Goal: Check status: Check status

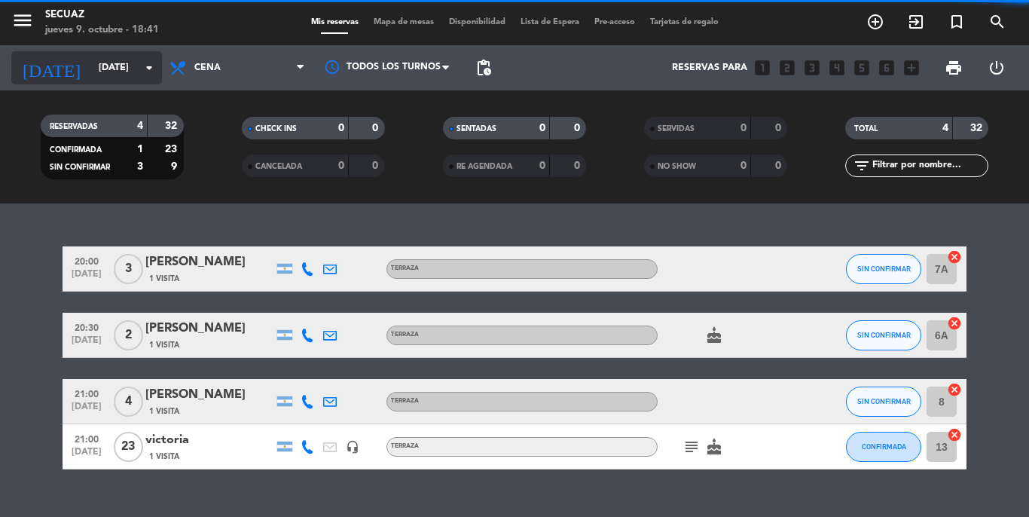
click at [138, 68] on input "[DATE]" at bounding box center [154, 68] width 127 height 26
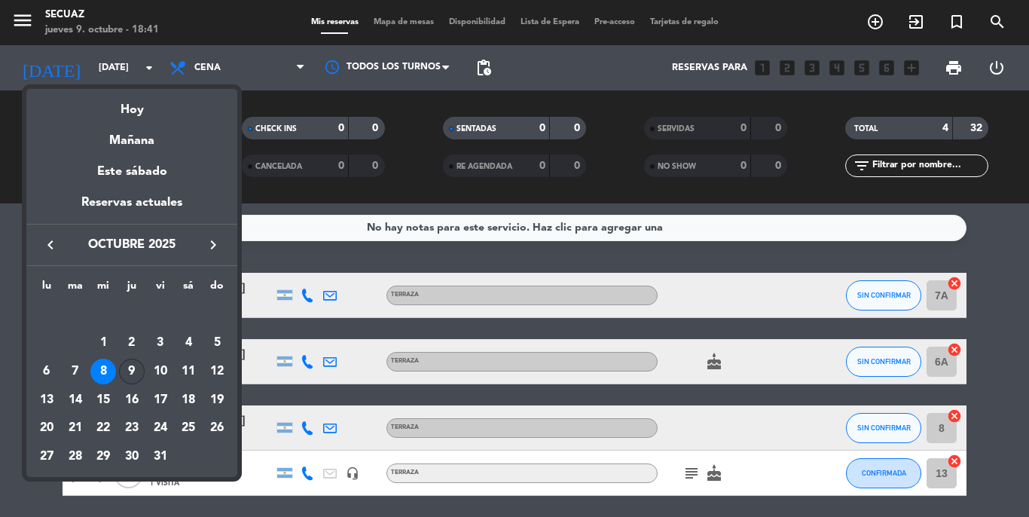
click at [121, 369] on div "9" at bounding box center [132, 372] width 26 height 26
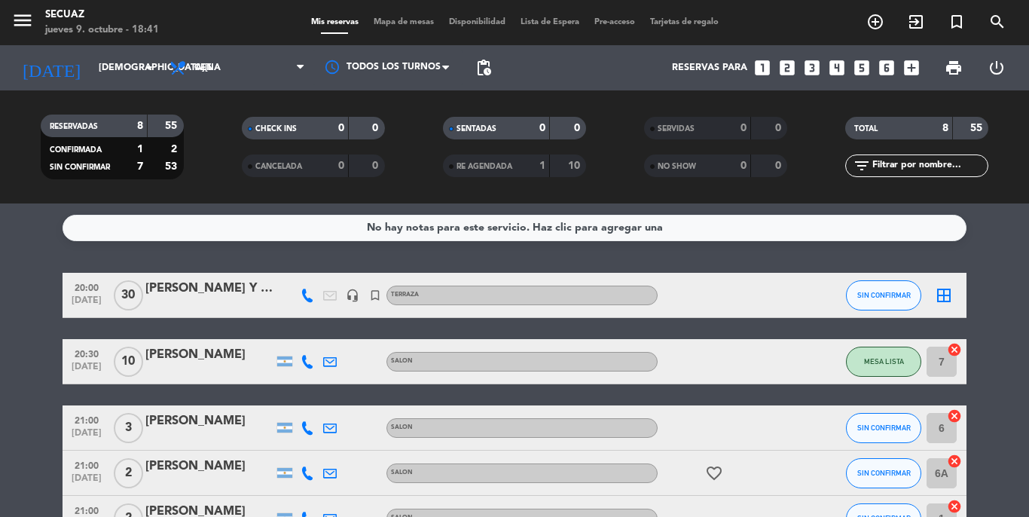
scroll to position [235, 0]
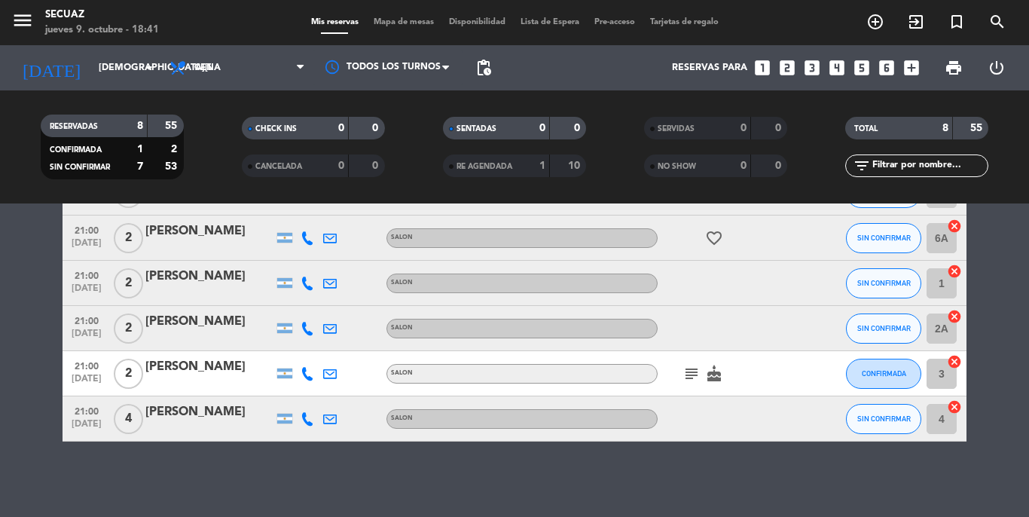
click at [691, 371] on icon "subject" at bounding box center [692, 374] width 18 height 18
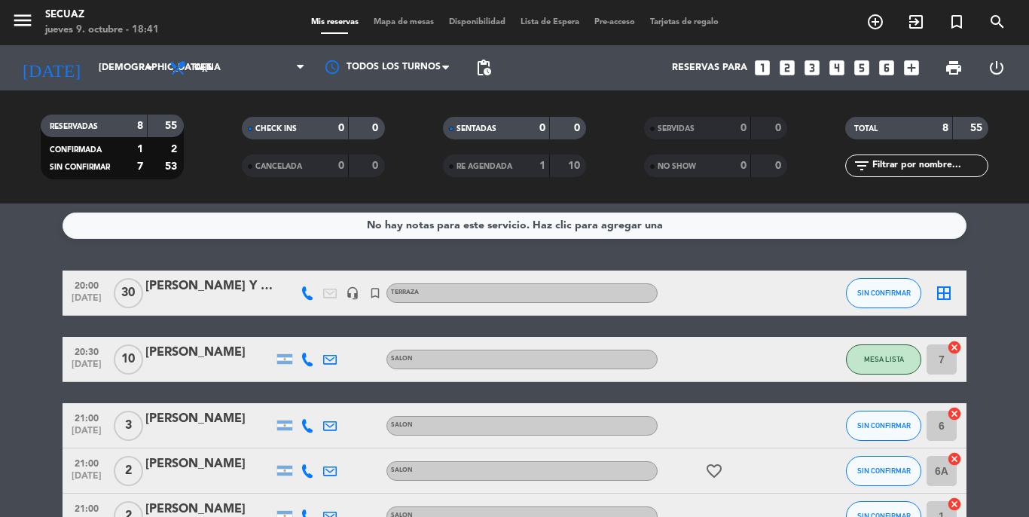
scroll to position [0, 0]
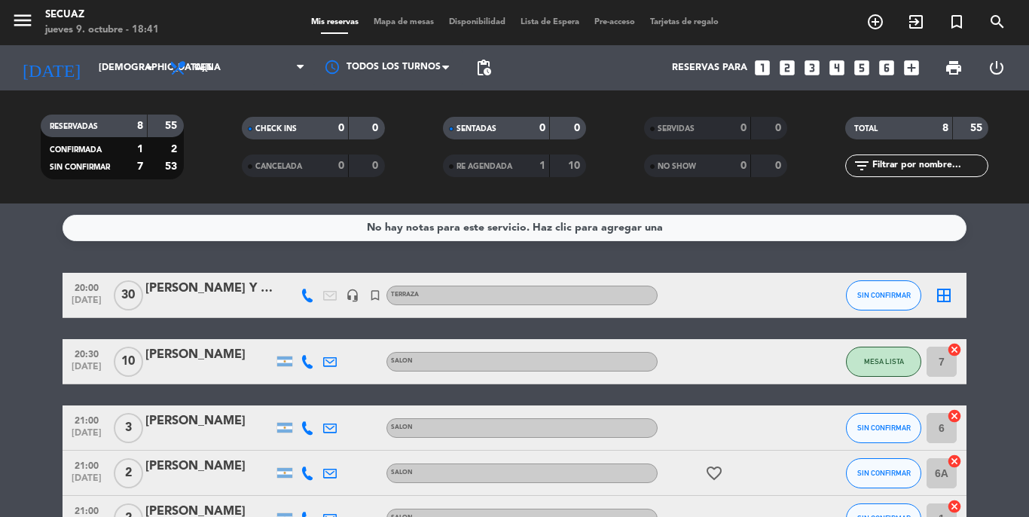
click at [691, 371] on div at bounding box center [726, 361] width 136 height 44
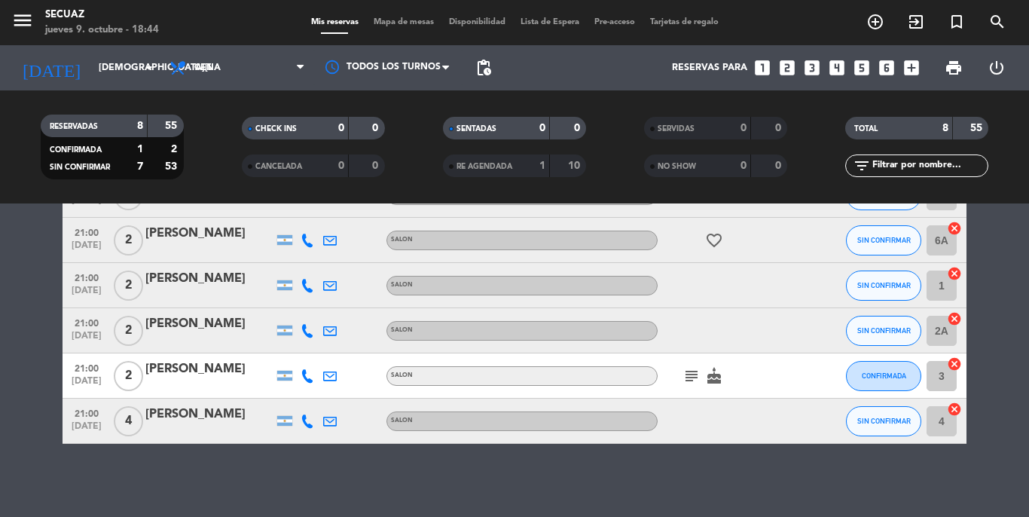
scroll to position [235, 0]
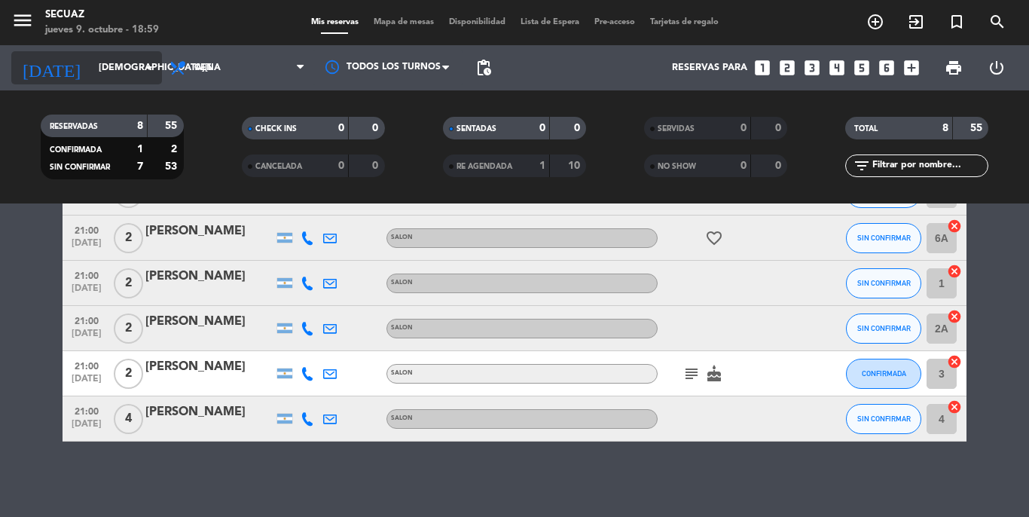
click at [91, 63] on input "[DEMOGRAPHIC_DATA] [DATE]" at bounding box center [154, 68] width 127 height 26
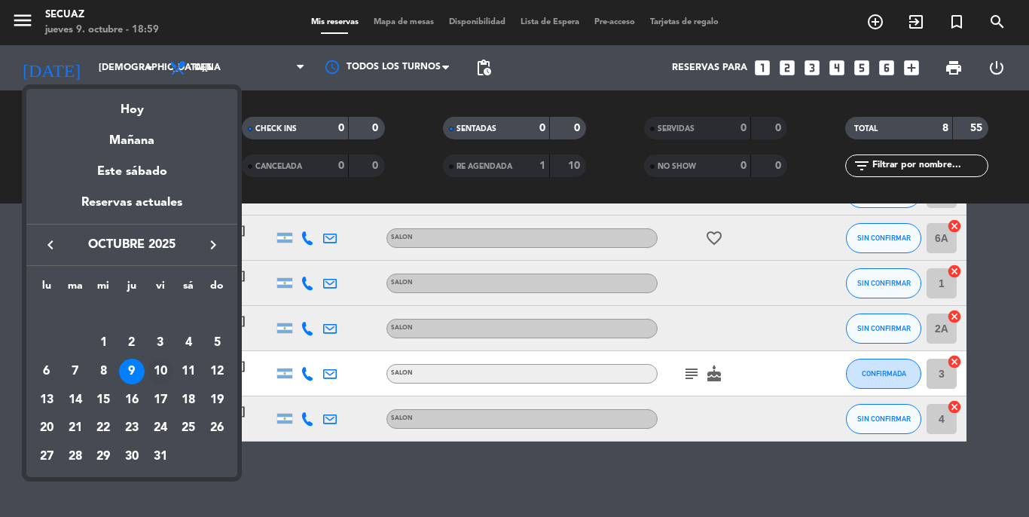
click at [157, 366] on div "10" at bounding box center [161, 372] width 26 height 26
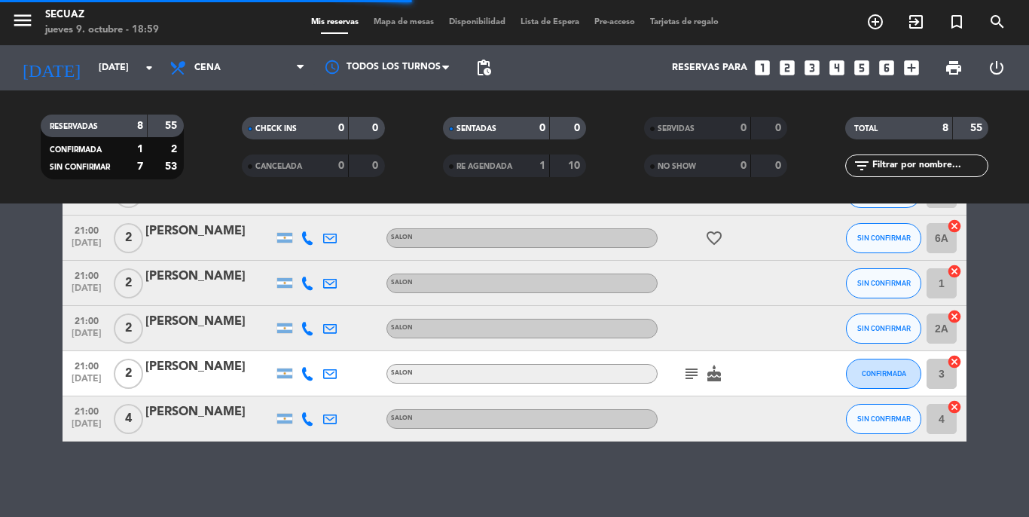
scroll to position [0, 0]
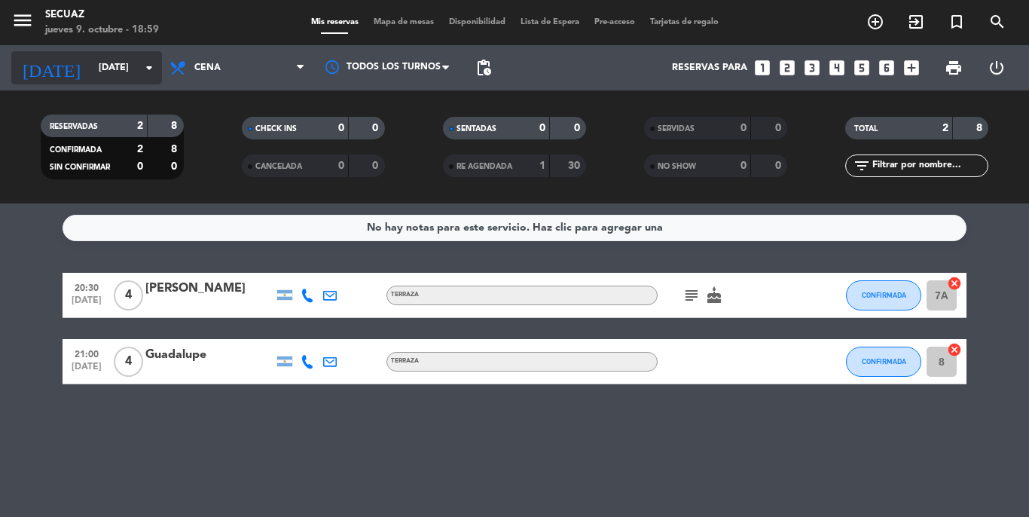
click at [120, 57] on input "vie. 10 oct." at bounding box center [154, 68] width 127 height 26
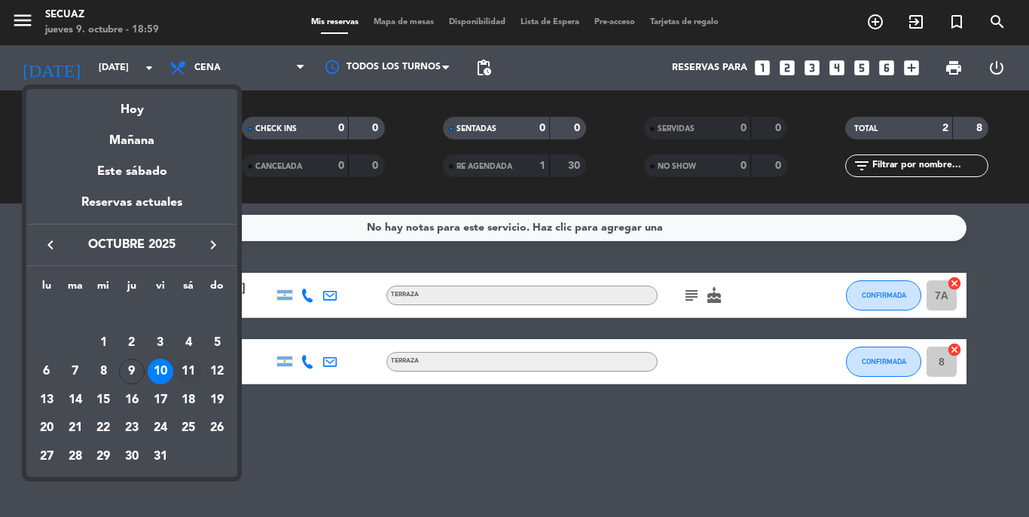
click at [188, 362] on div "11" at bounding box center [189, 372] width 26 height 26
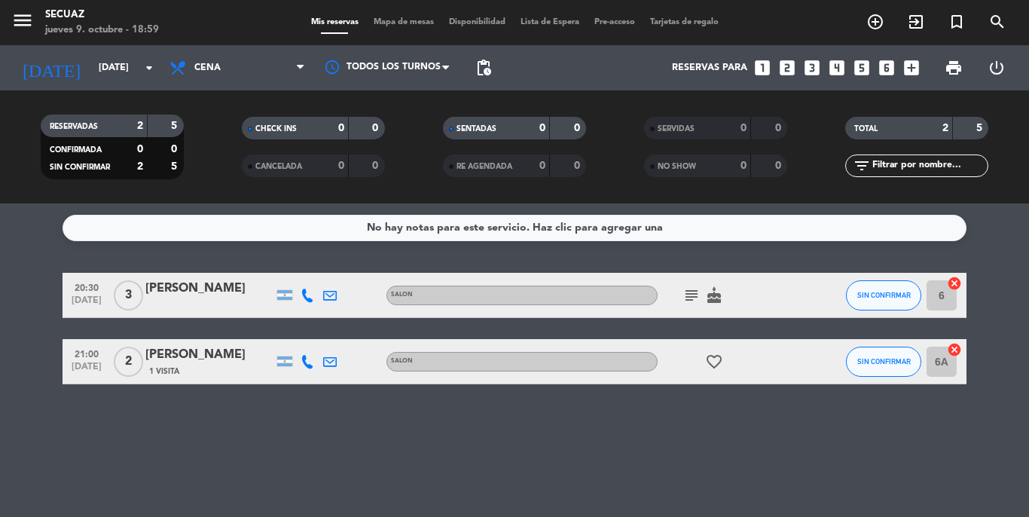
click at [687, 290] on icon "subject" at bounding box center [692, 295] width 18 height 18
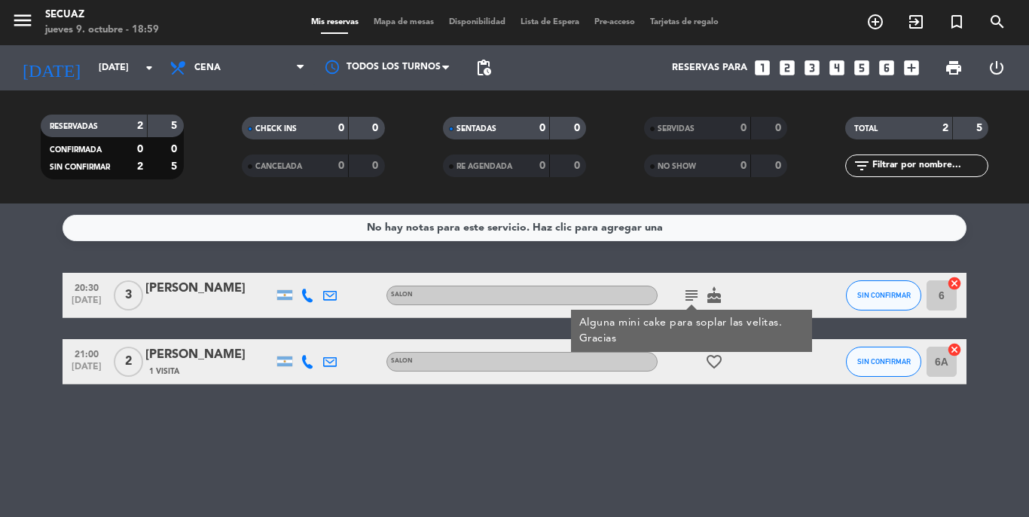
click at [687, 290] on icon "subject" at bounding box center [692, 295] width 18 height 18
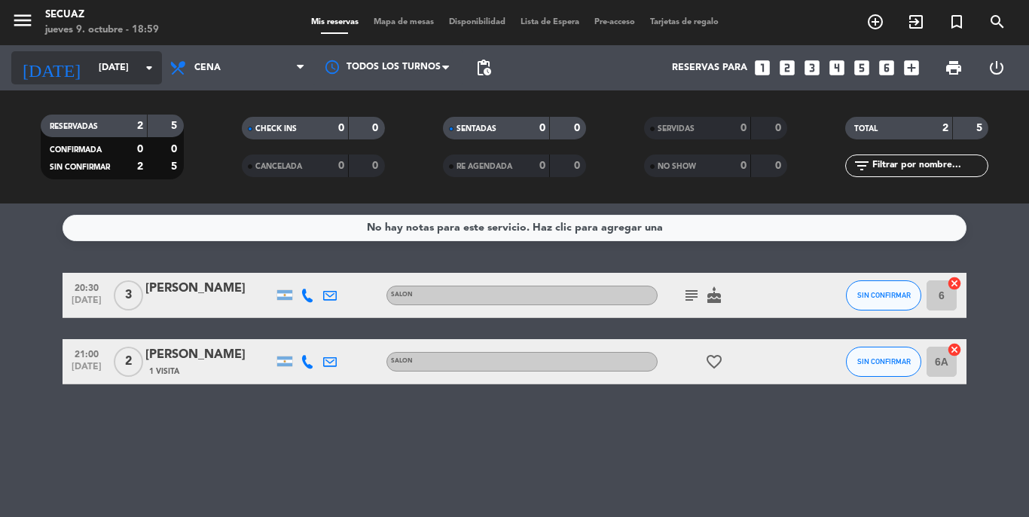
click at [127, 60] on input "sáb. 11 oct." at bounding box center [154, 68] width 127 height 26
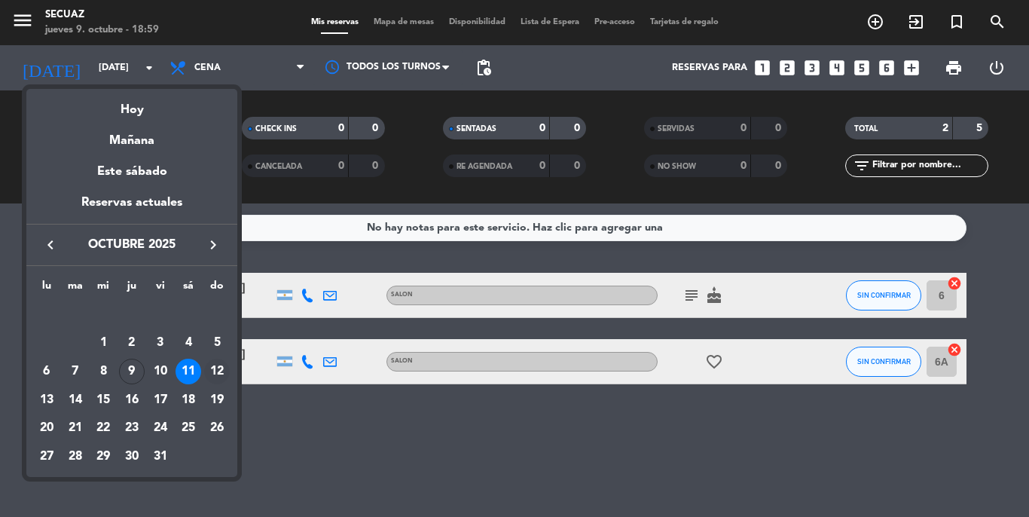
click at [219, 365] on div "12" at bounding box center [217, 372] width 26 height 26
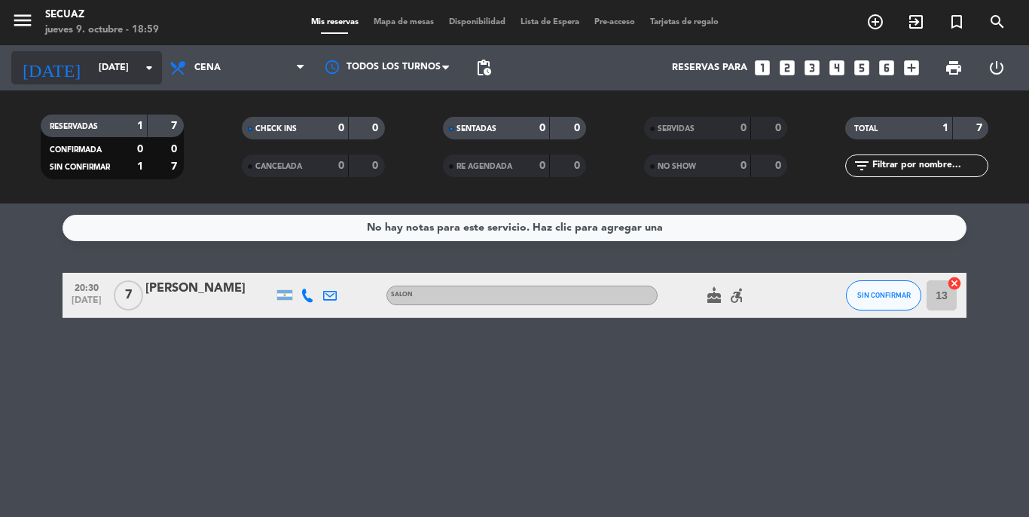
click at [130, 72] on input "dom. 12 oct." at bounding box center [154, 68] width 127 height 26
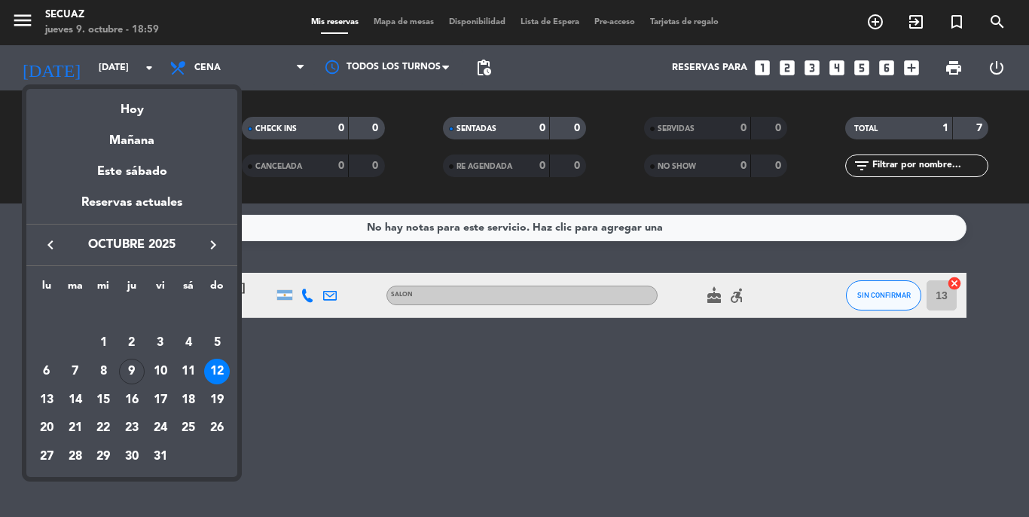
click at [724, 297] on div at bounding box center [514, 258] width 1029 height 517
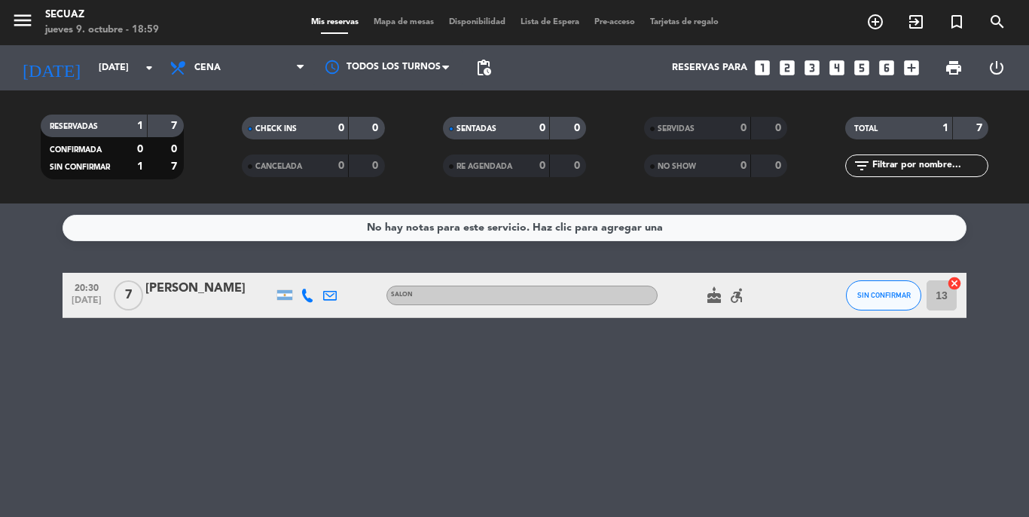
click at [719, 298] on icon "cake" at bounding box center [714, 295] width 18 height 18
drag, startPoint x: 539, startPoint y: 390, endPoint x: 110, endPoint y: 121, distance: 506.0
click at [536, 390] on div "No hay notas para este servicio. Haz clic para agregar una 20:30 oct. 12 7 Pila…" at bounding box center [514, 359] width 1029 height 313
drag, startPoint x: 113, startPoint y: 84, endPoint x: 120, endPoint y: 70, distance: 15.8
click at [114, 84] on div "today dom. 12 oct. arrow_drop_down" at bounding box center [86, 67] width 151 height 45
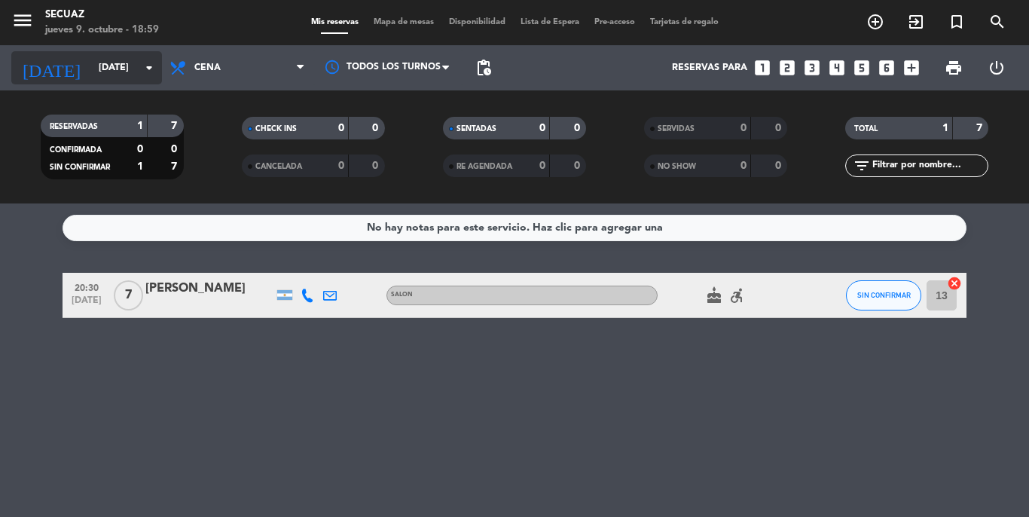
click at [120, 70] on input "dom. 12 oct." at bounding box center [154, 68] width 127 height 26
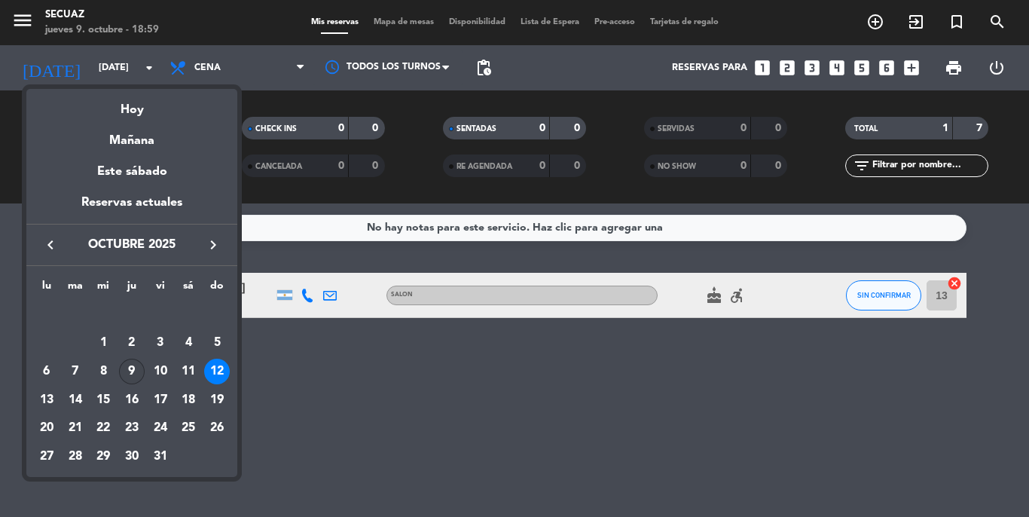
click at [137, 371] on div "9" at bounding box center [132, 372] width 26 height 26
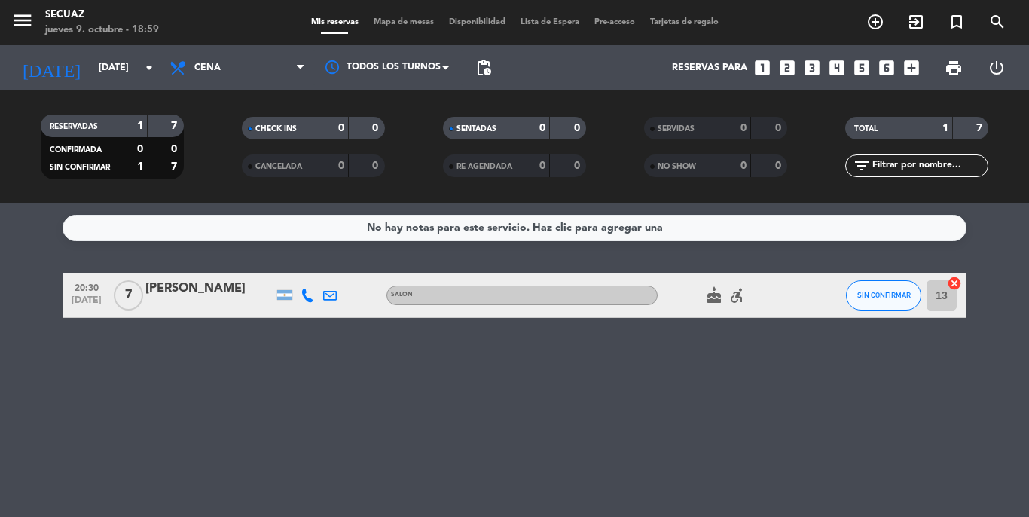
type input "[DEMOGRAPHIC_DATA] [DATE]"
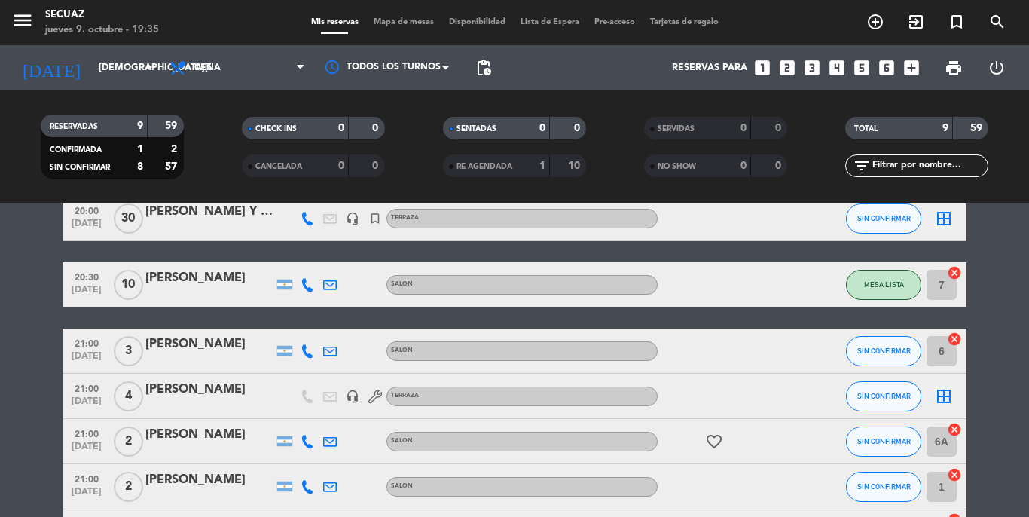
scroll to position [75, 0]
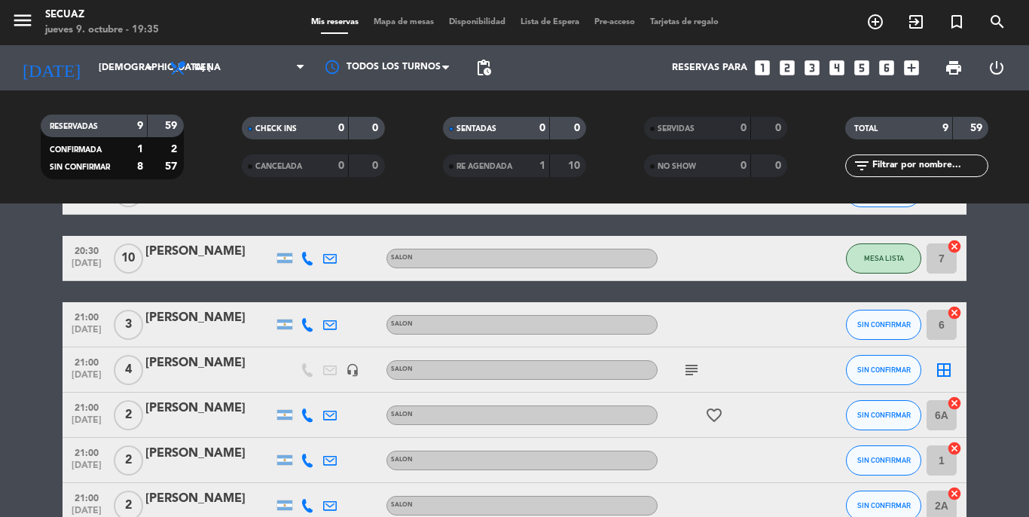
scroll to position [130, 0]
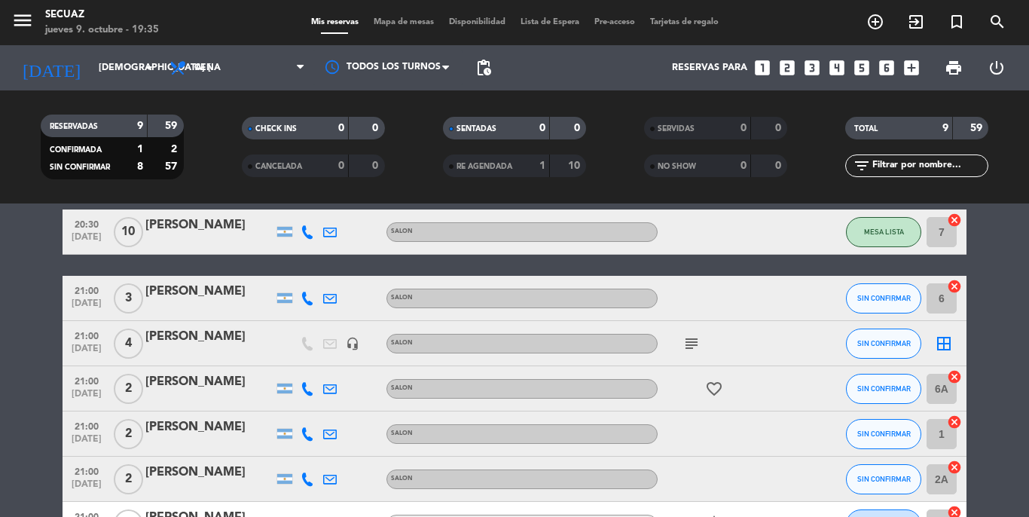
click at [699, 339] on icon "subject" at bounding box center [692, 343] width 18 height 18
click at [728, 335] on div "subject 21:30hs" at bounding box center [726, 343] width 136 height 44
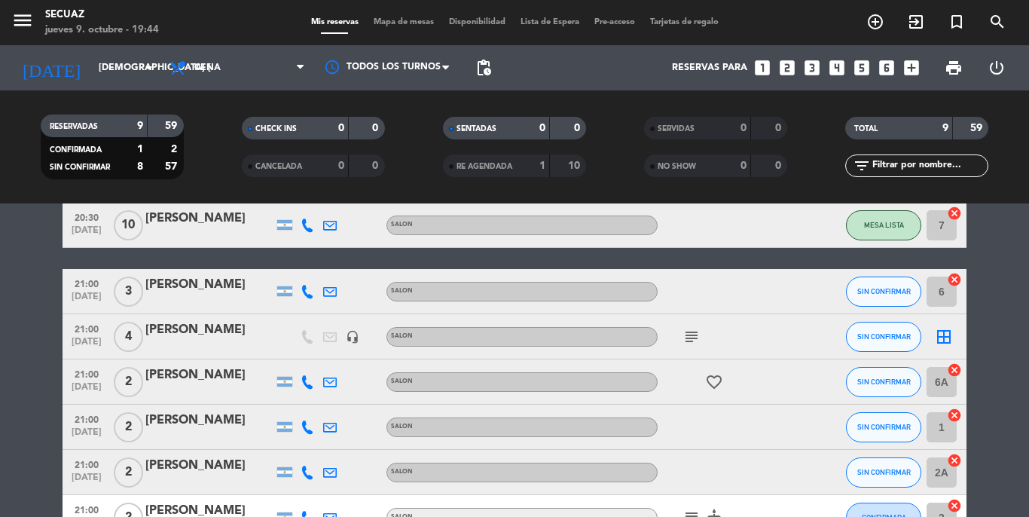
scroll to position [0, 0]
